Goal: Share content

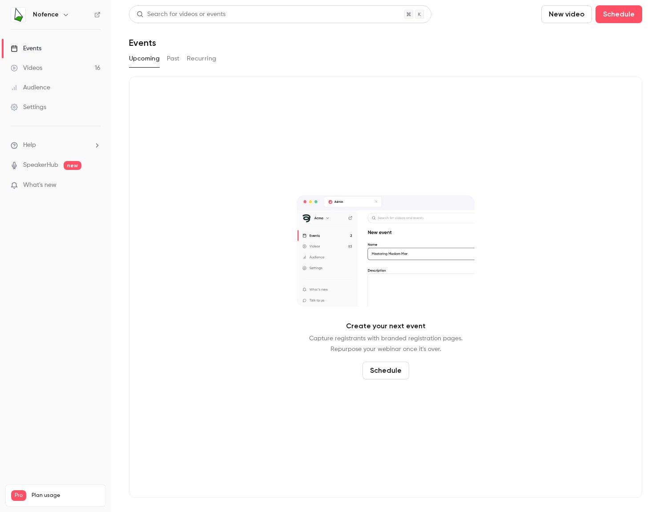
click at [169, 60] on button "Past" at bounding box center [173, 59] width 13 height 14
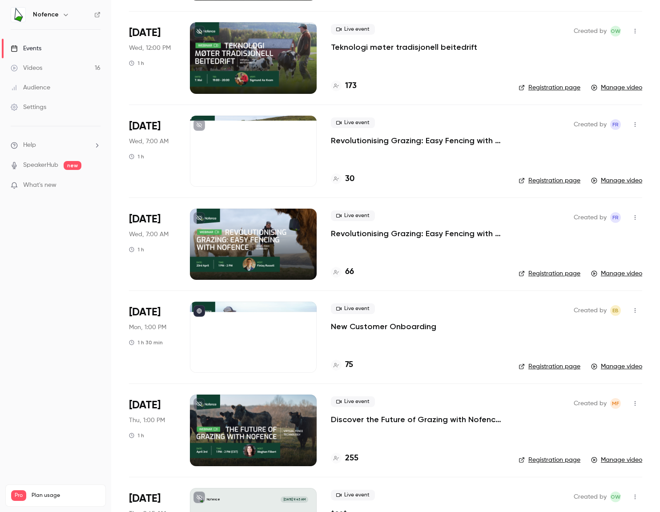
scroll to position [711, 0]
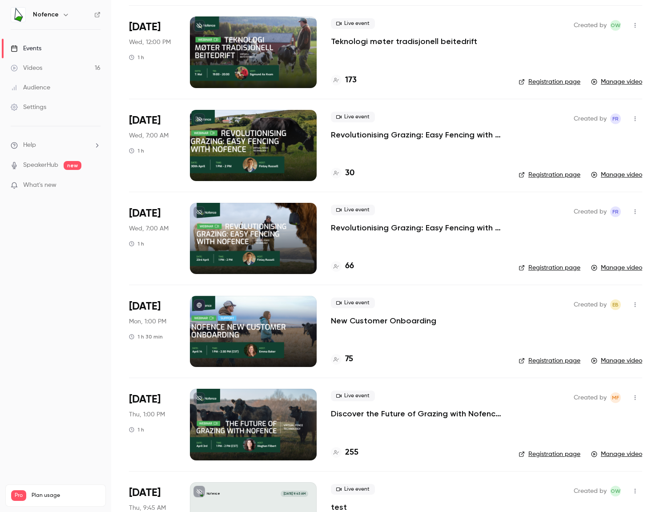
click at [276, 326] on div at bounding box center [253, 331] width 127 height 71
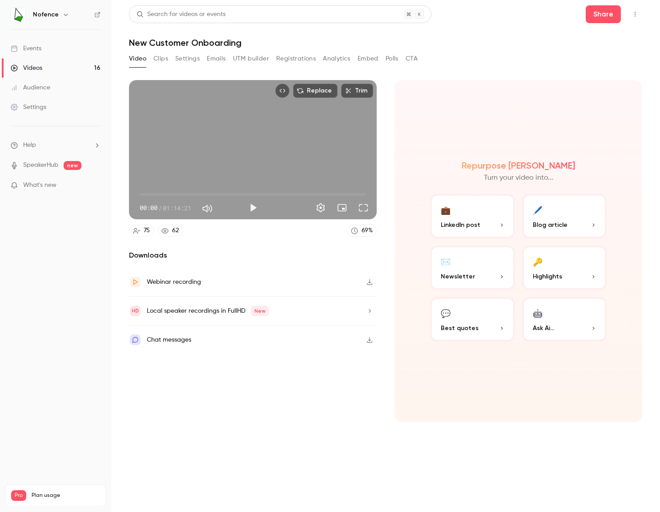
click at [608, 19] on button "Share" at bounding box center [602, 14] width 35 height 18
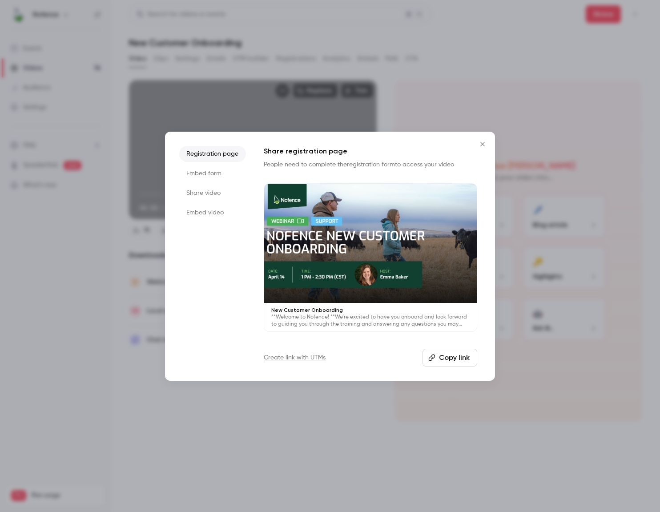
click at [456, 358] on button "Copy link" at bounding box center [449, 357] width 55 height 18
